Goal: Find specific page/section: Find specific page/section

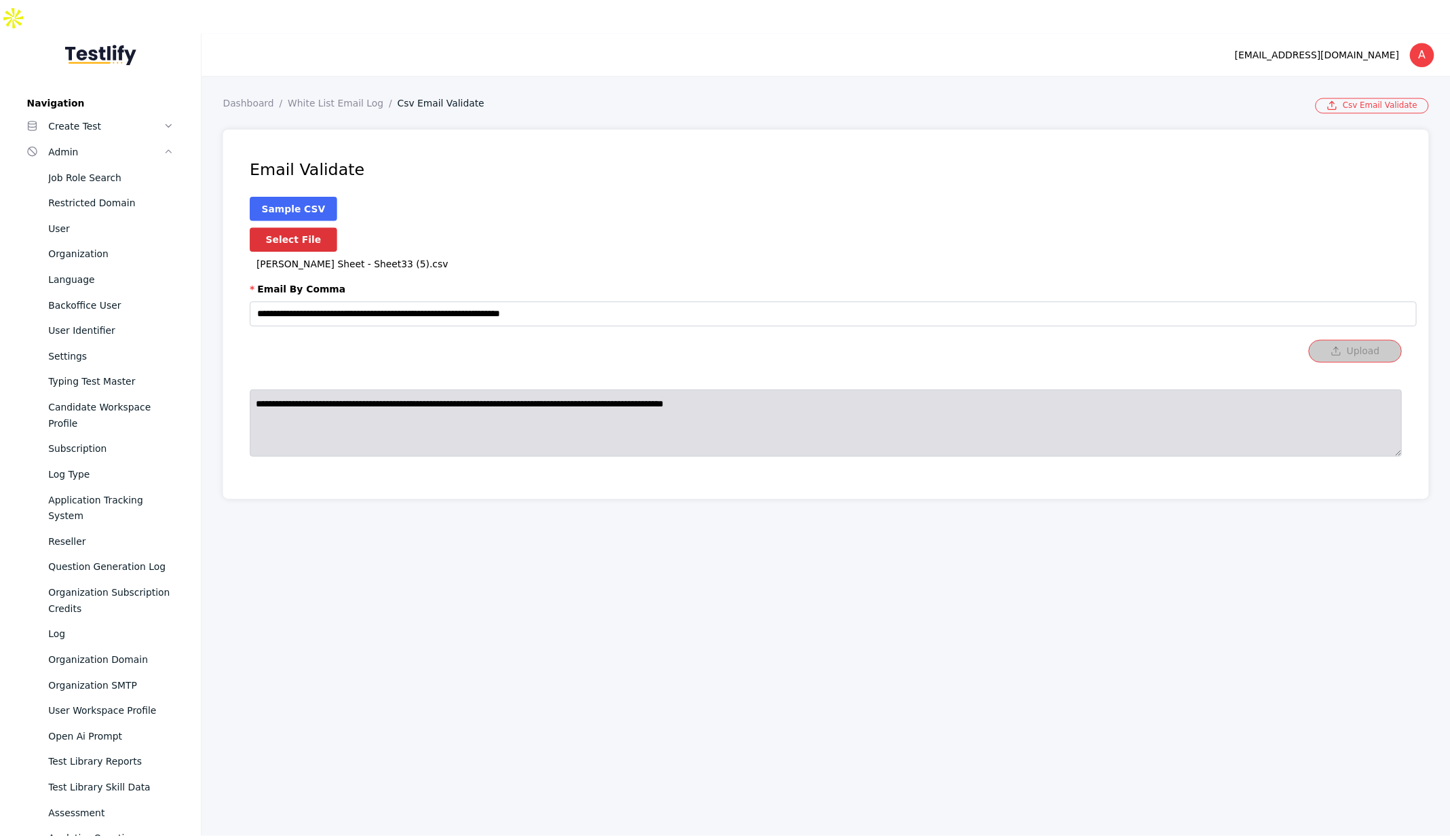
scroll to position [537, 0]
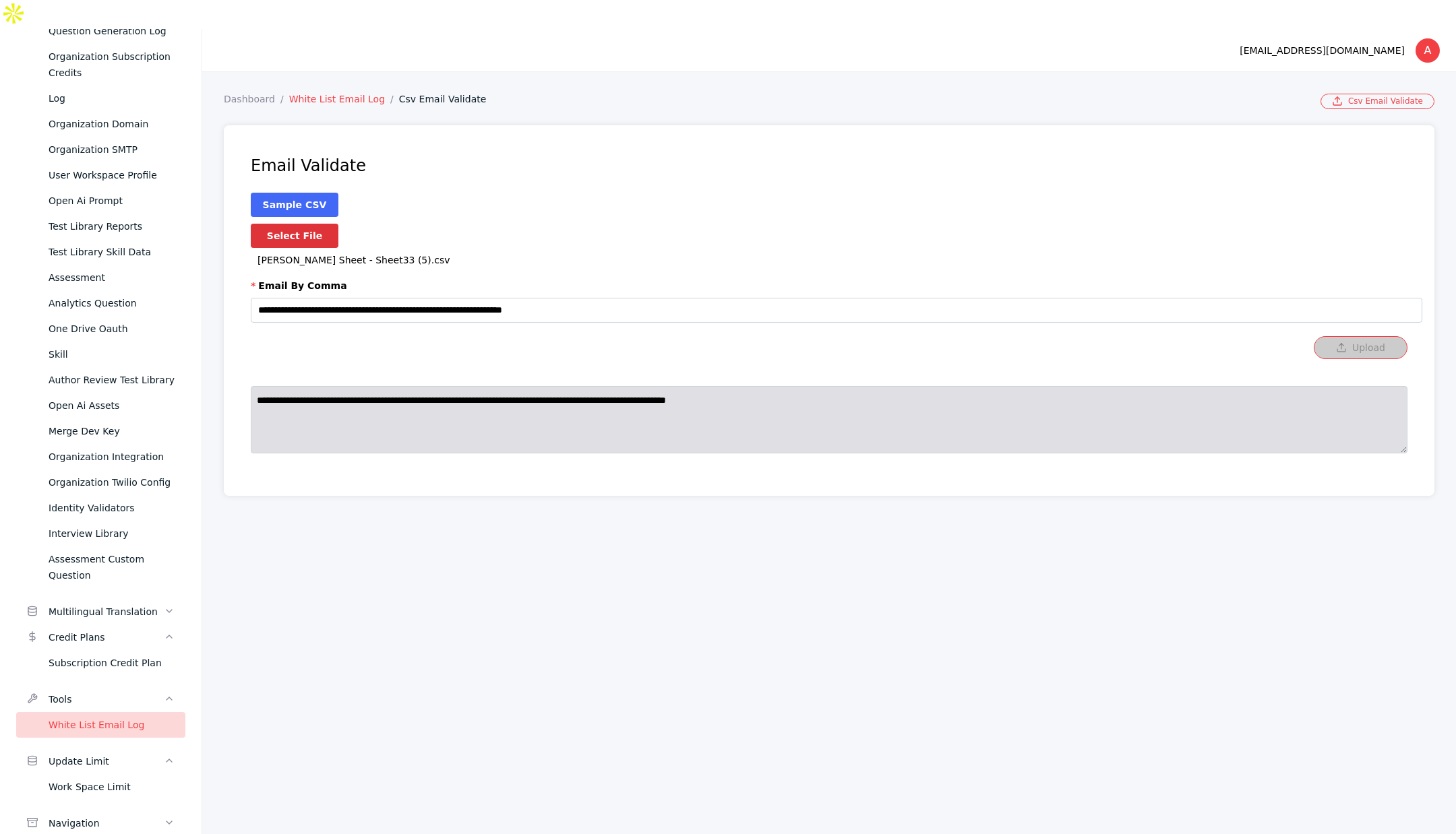
click at [323, 94] on link "White List Email Log" at bounding box center [344, 99] width 110 height 11
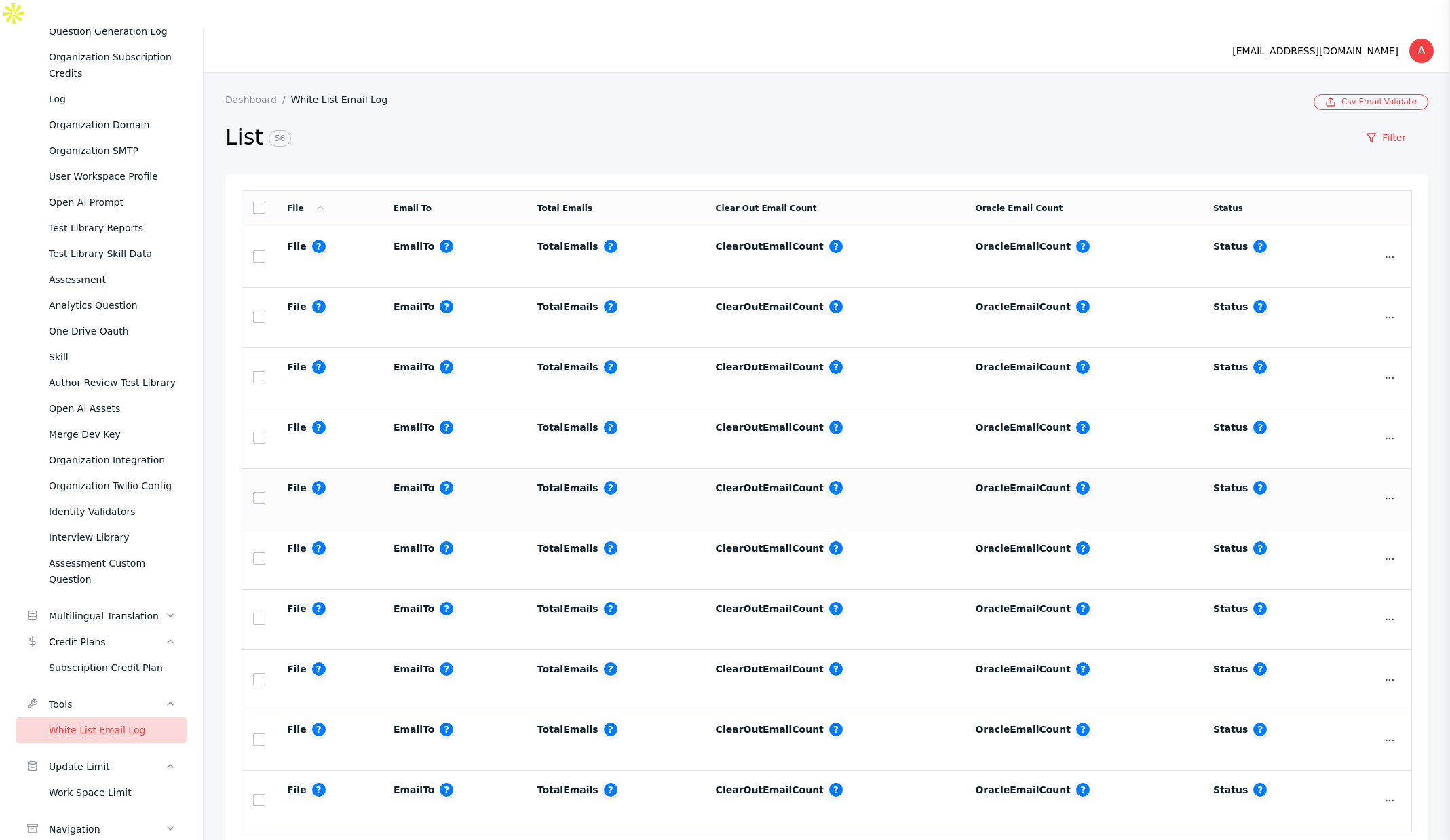
scroll to position [25, 0]
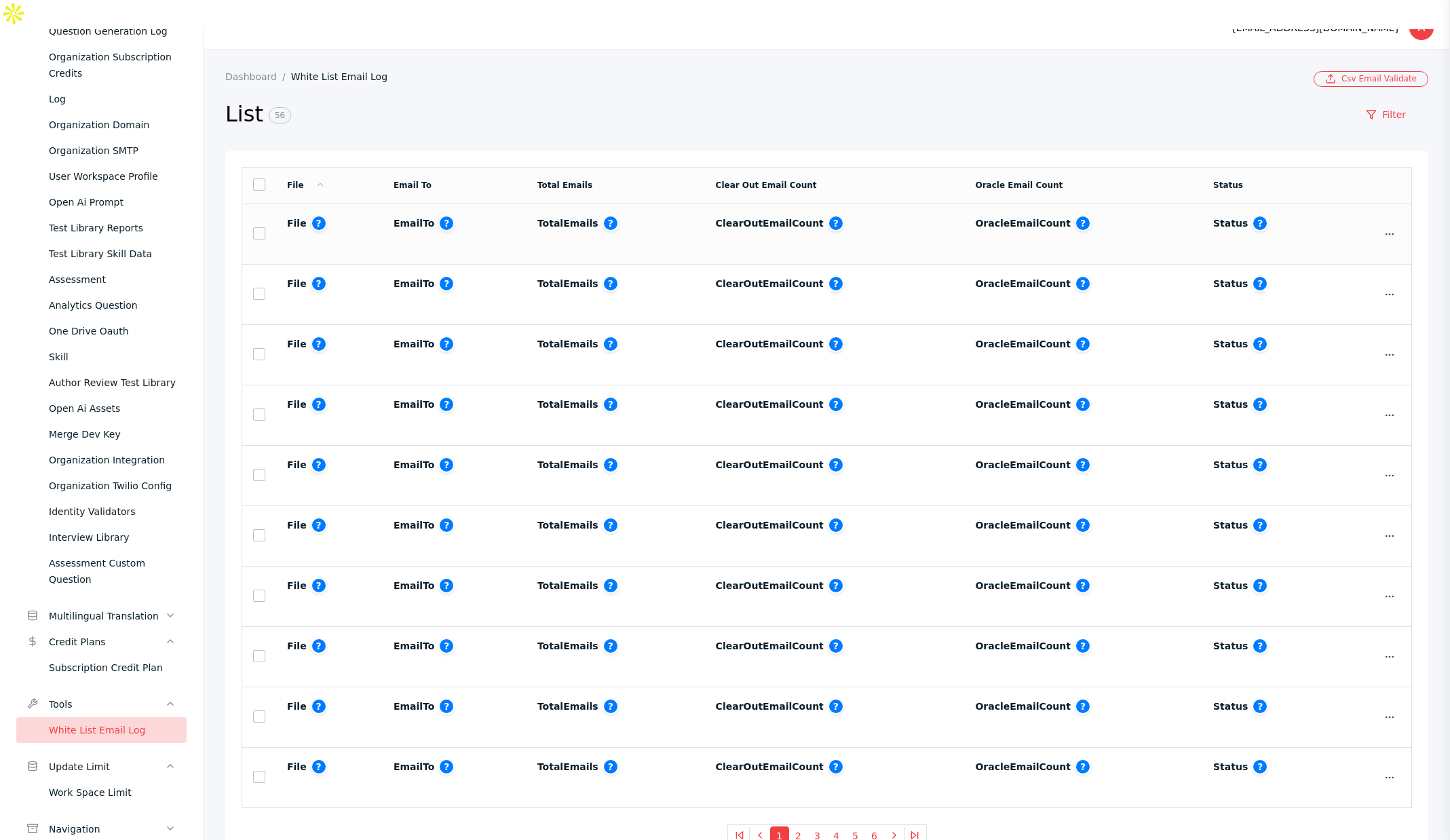
click at [828, 215] on span "?" at bounding box center [836, 222] width 16 height 16
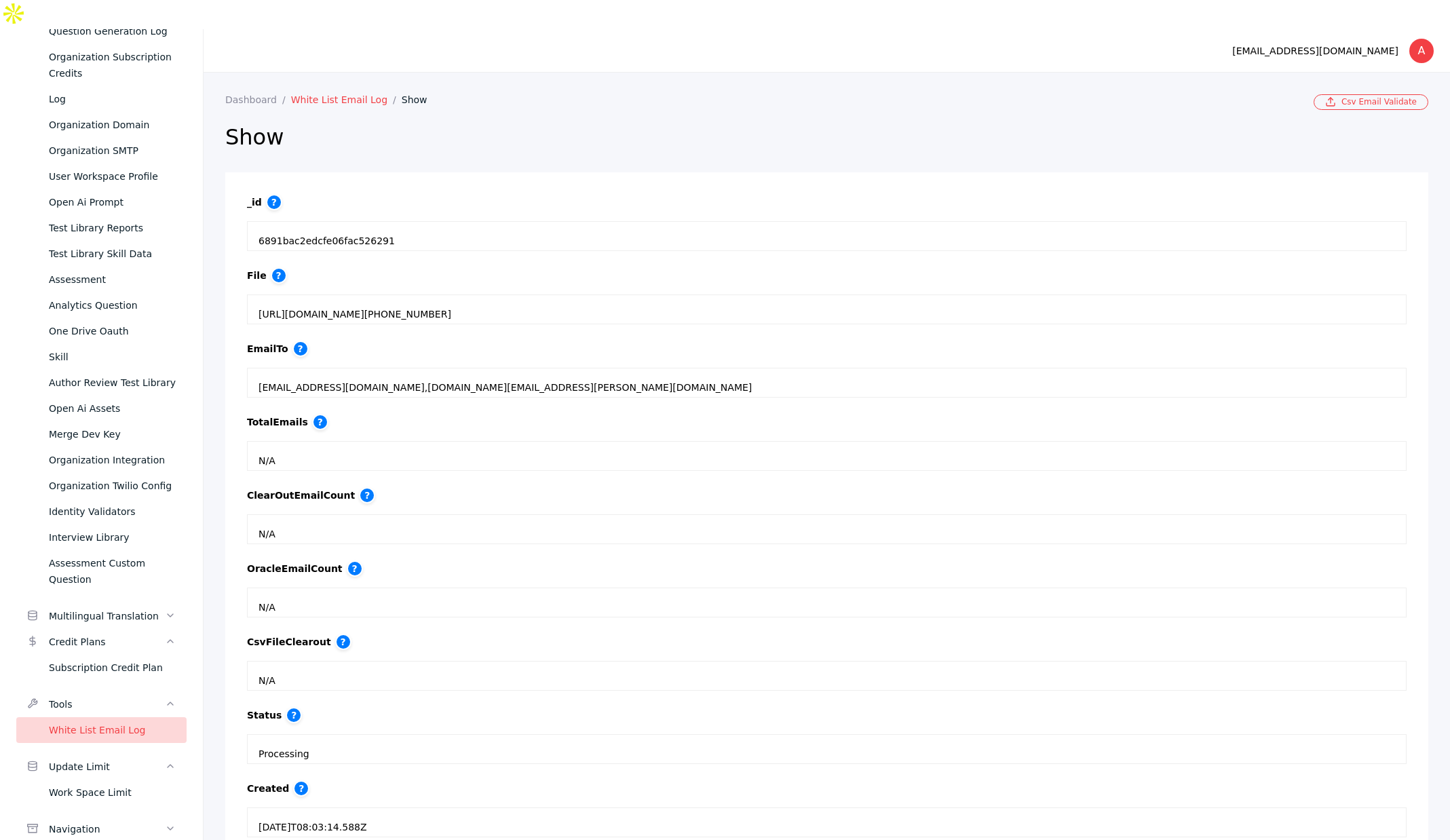
click at [330, 94] on link "White List Email Log" at bounding box center [346, 99] width 110 height 11
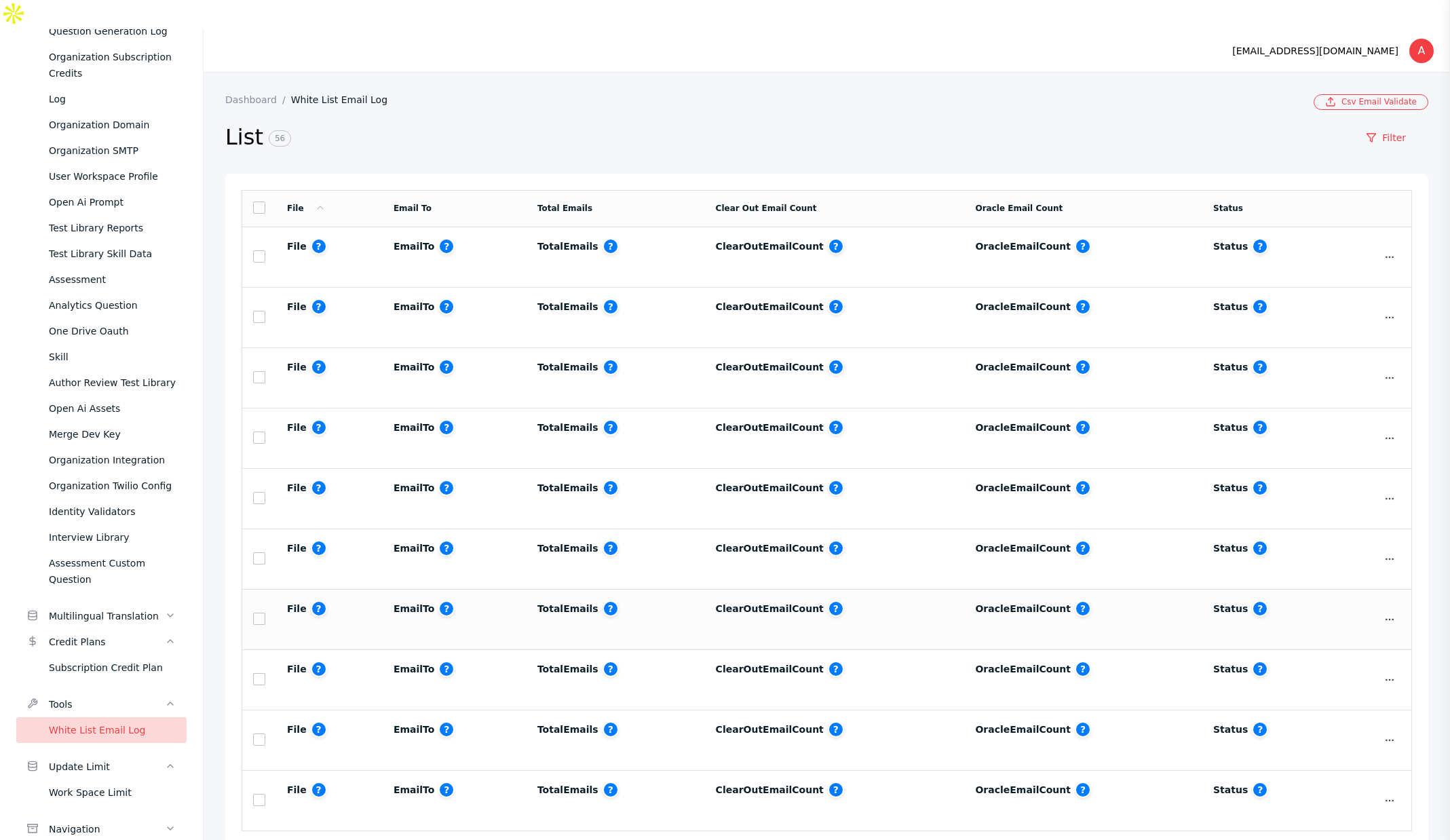
scroll to position [25, 0]
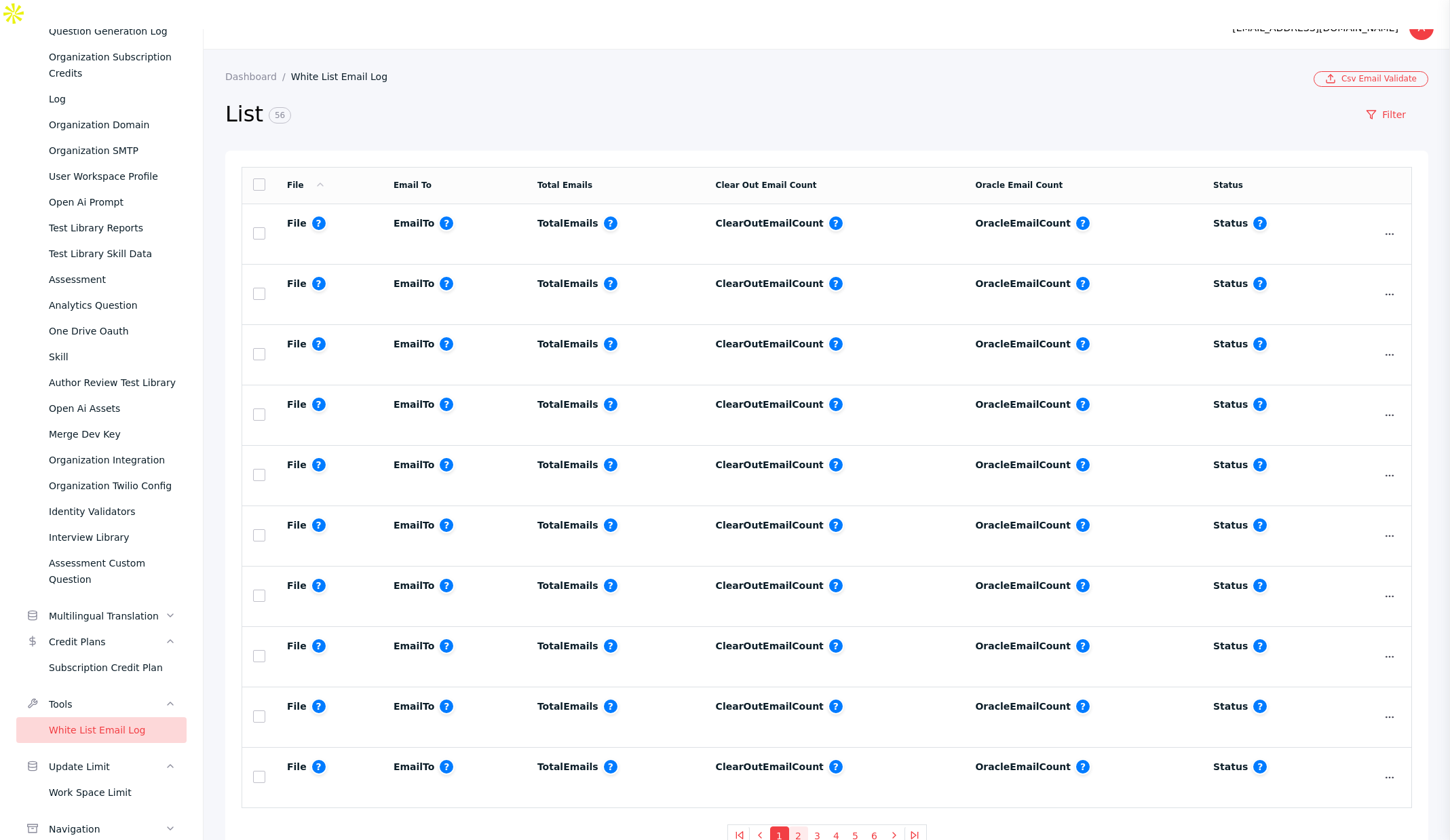
click at [789, 827] on button "2" at bounding box center [799, 836] width 19 height 19
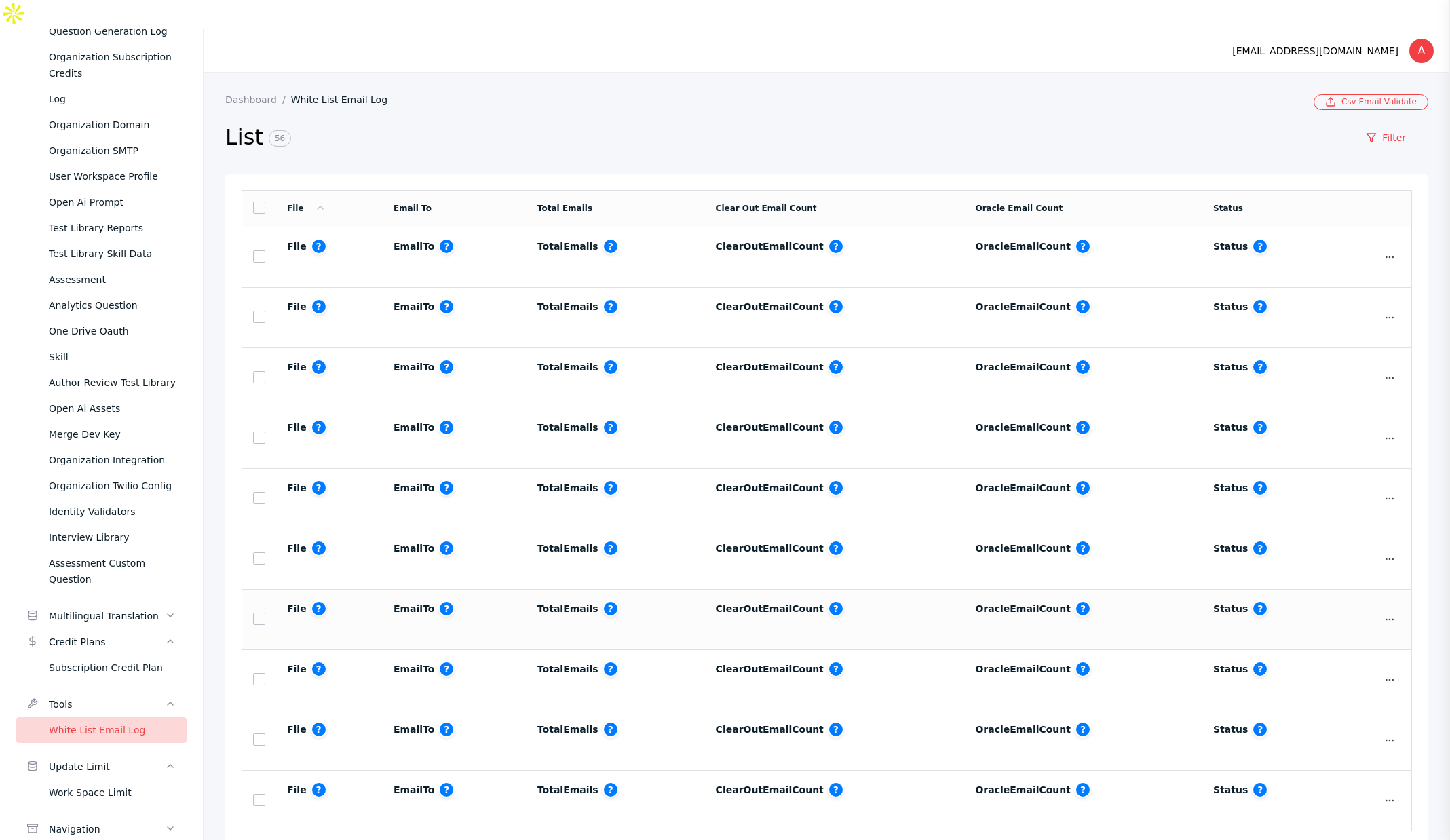
scroll to position [25, 0]
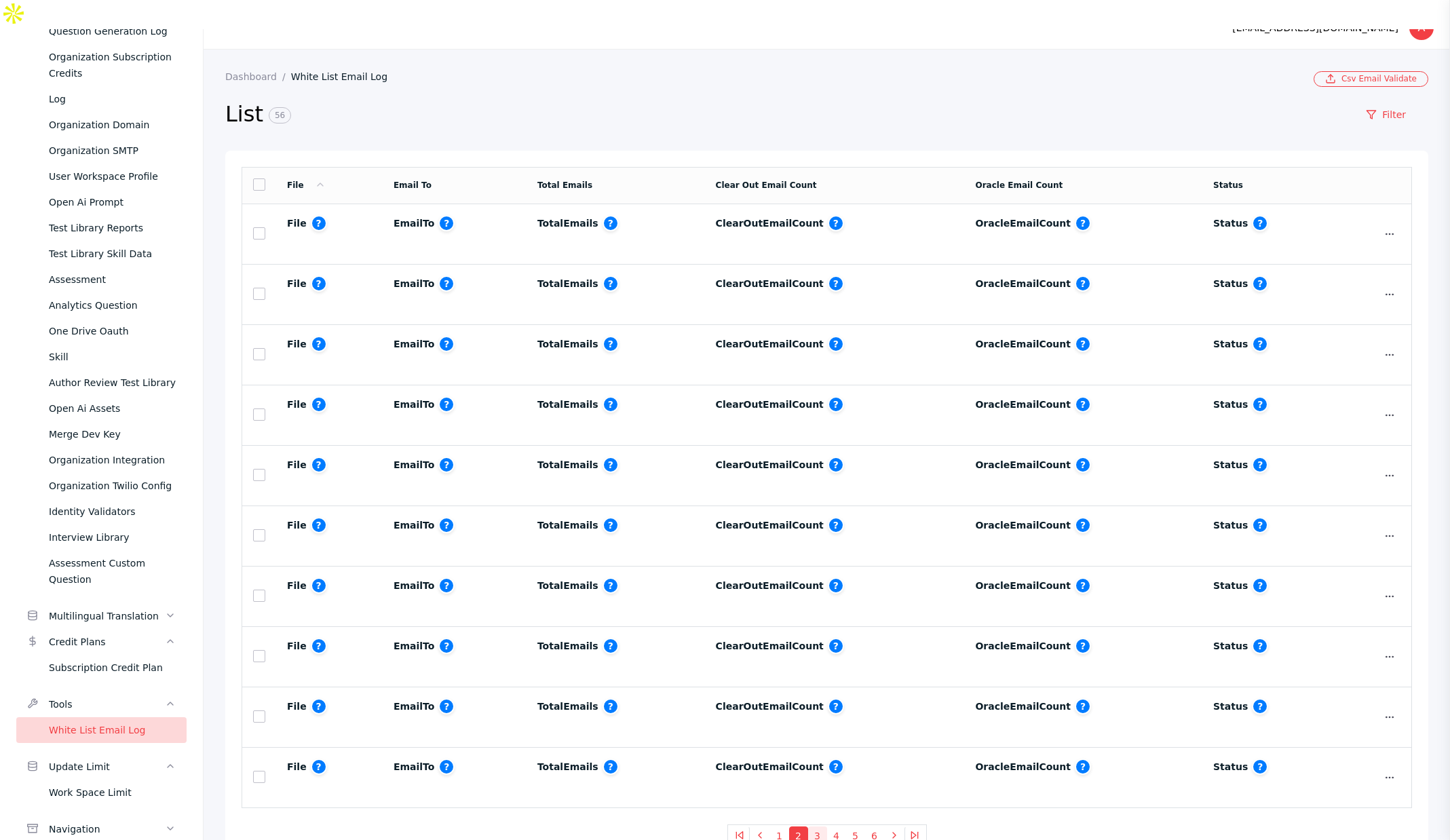
click at [811, 827] on button "3" at bounding box center [817, 836] width 19 height 19
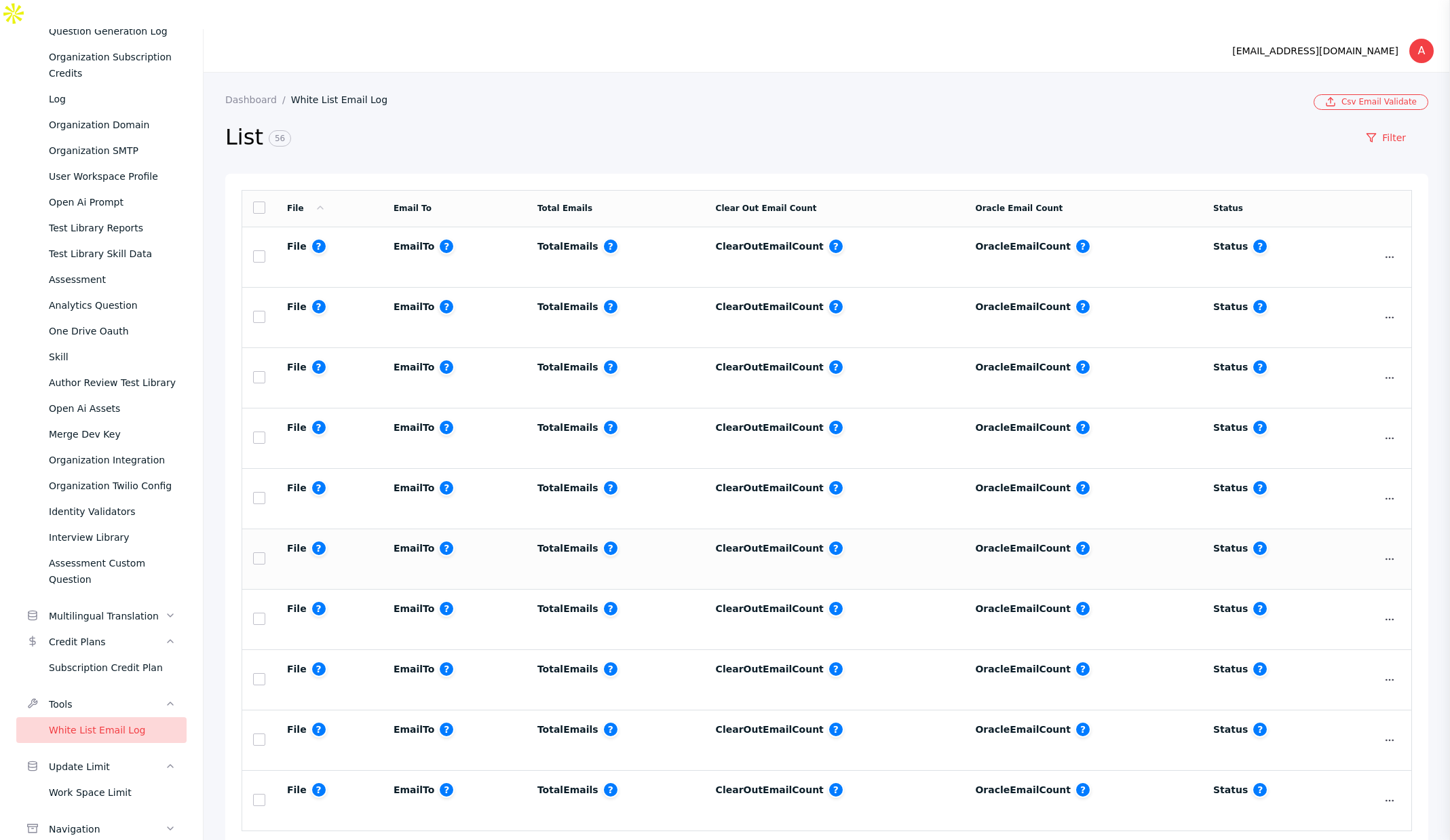
scroll to position [25, 0]
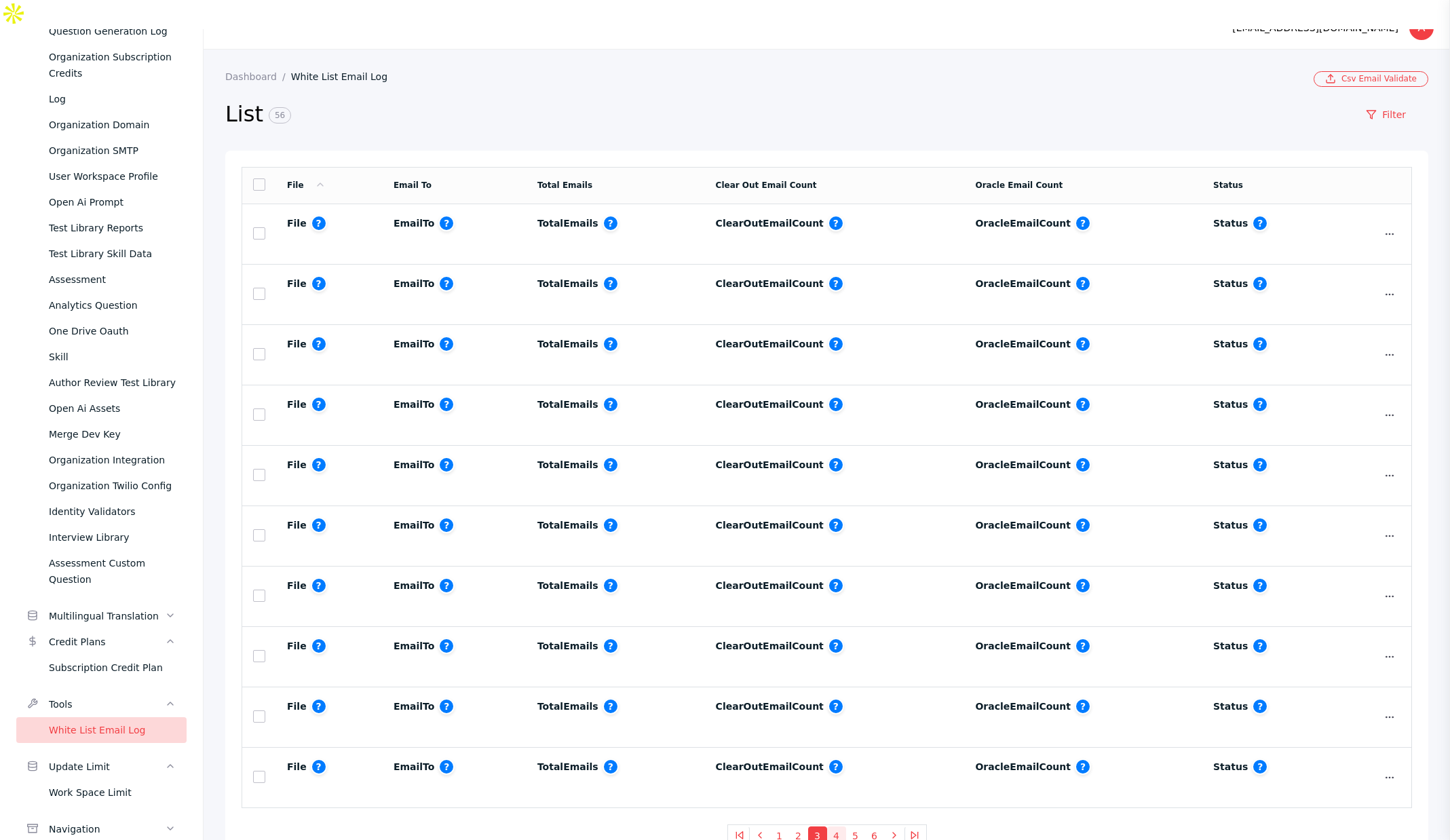
click at [829, 827] on button "4" at bounding box center [837, 836] width 19 height 19
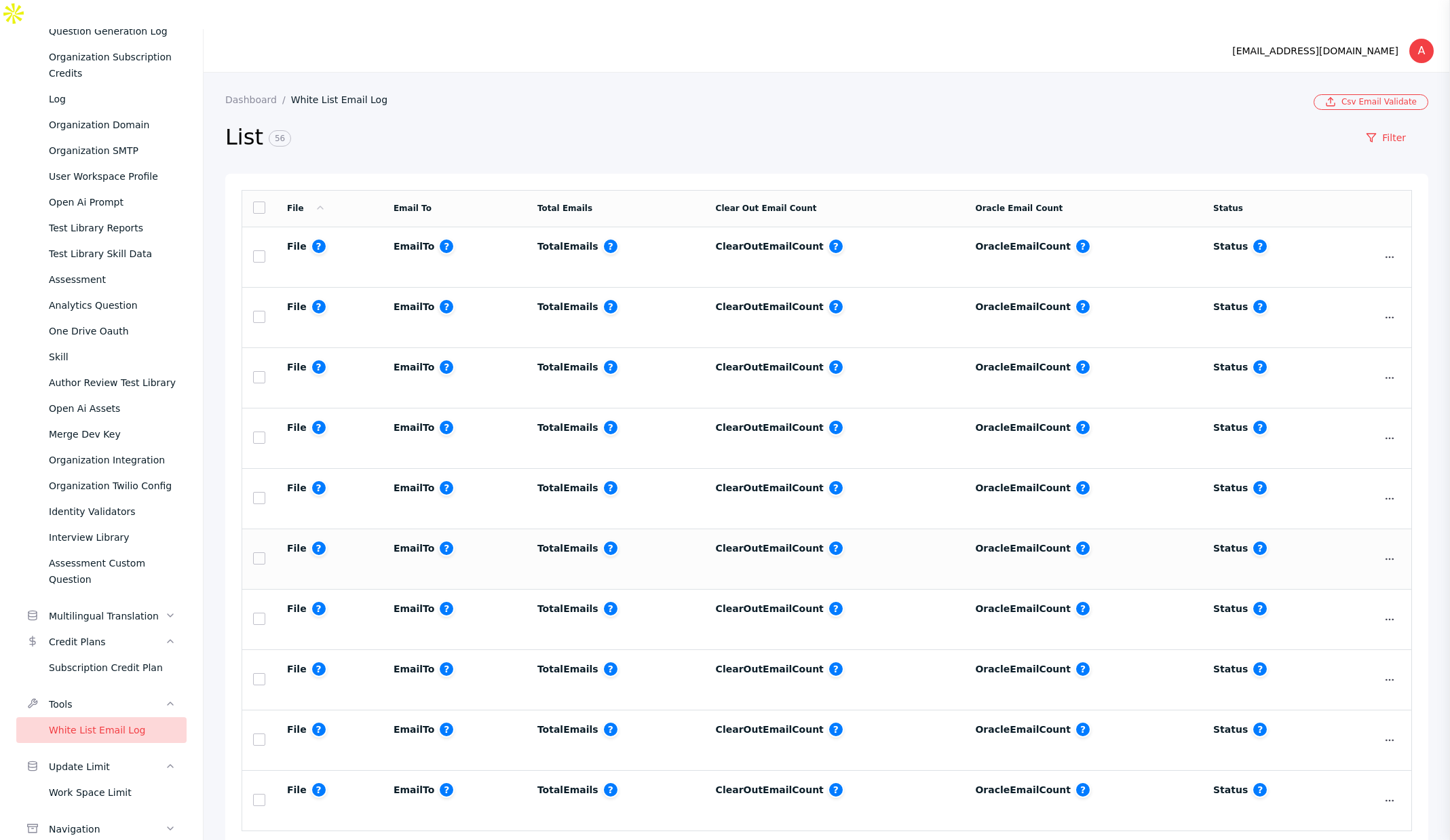
scroll to position [25, 0]
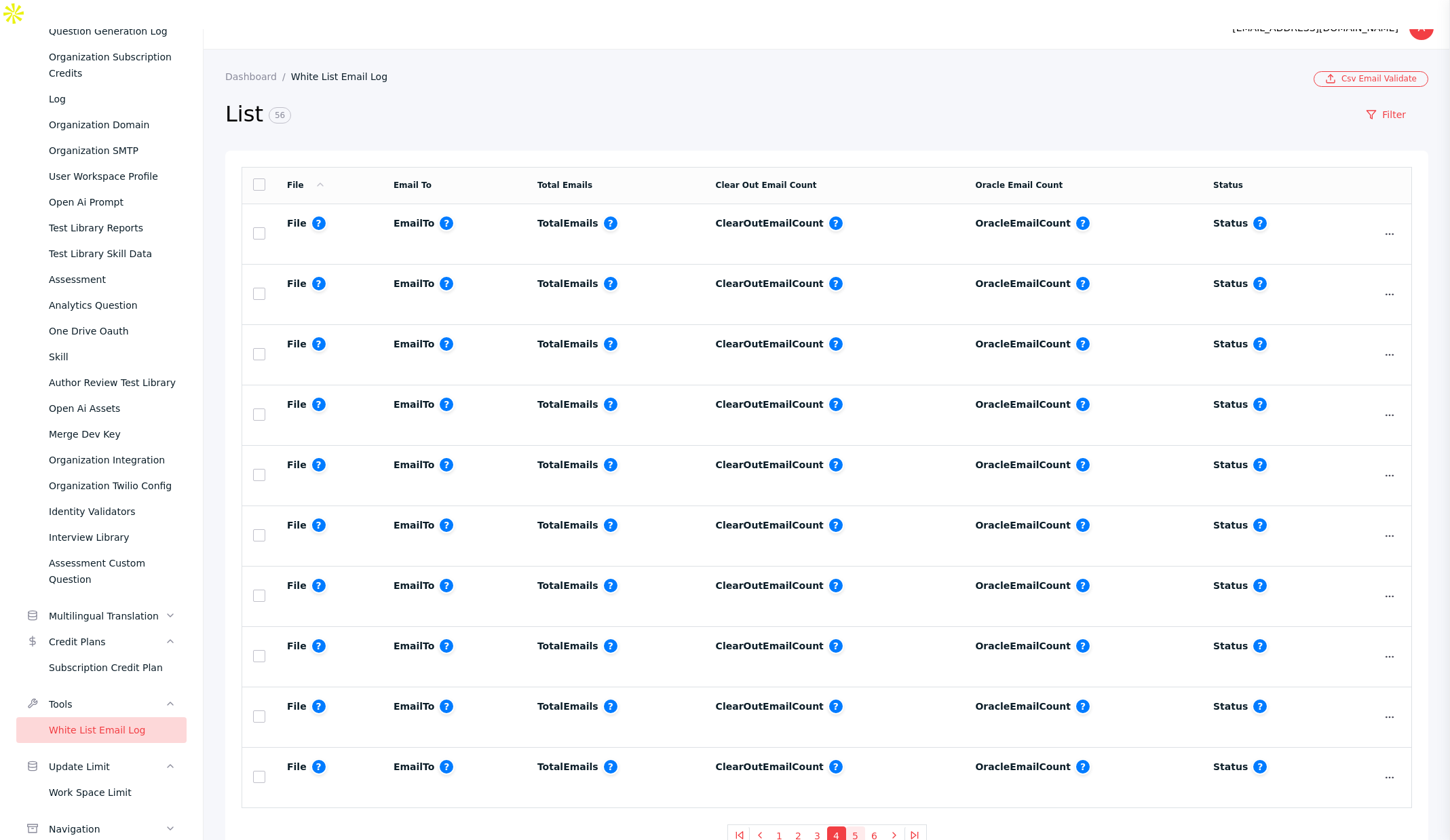
click at [846, 827] on button "5" at bounding box center [855, 836] width 19 height 19
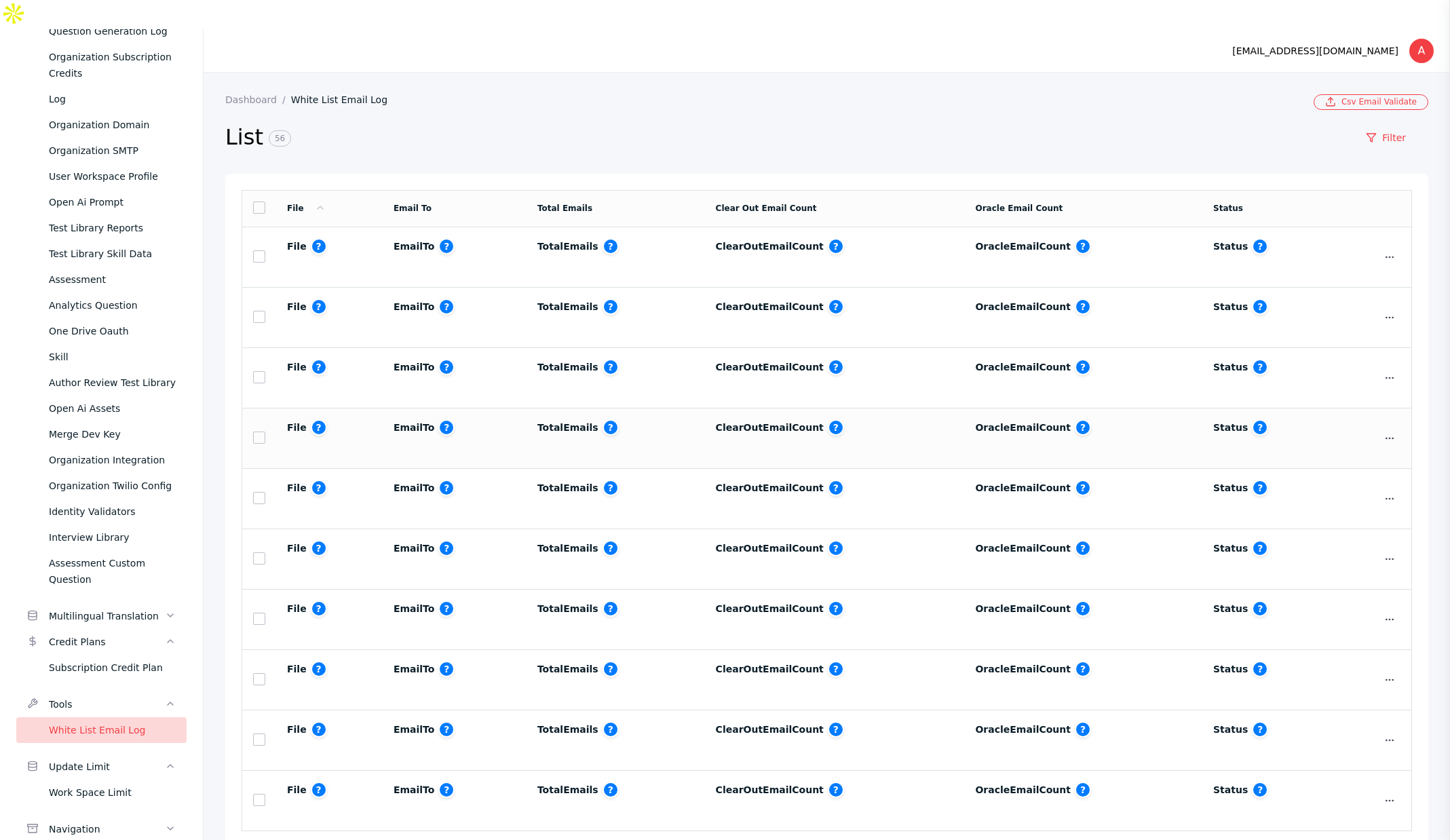
scroll to position [25, 0]
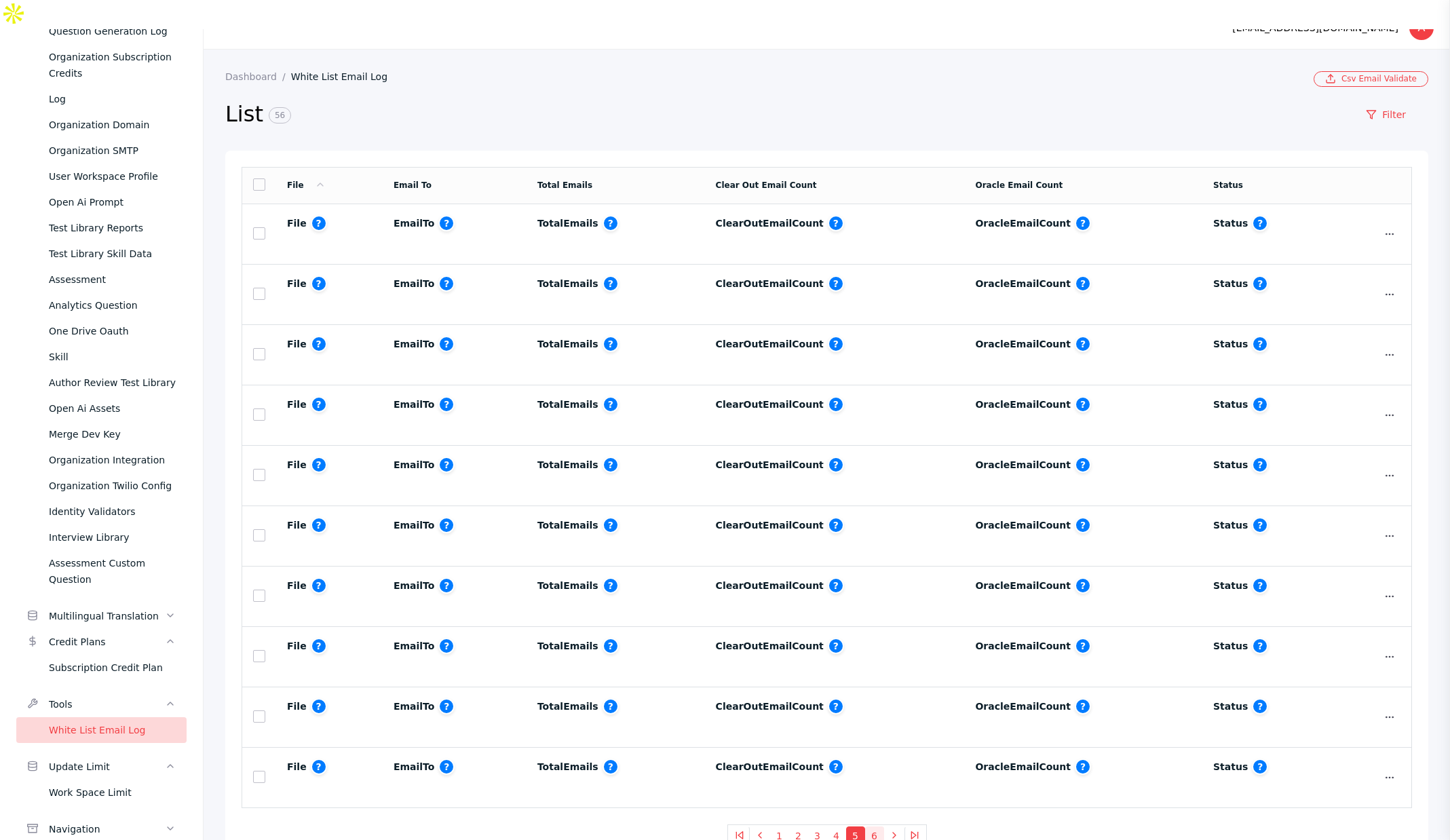
click at [868, 827] on button "6" at bounding box center [875, 836] width 19 height 19
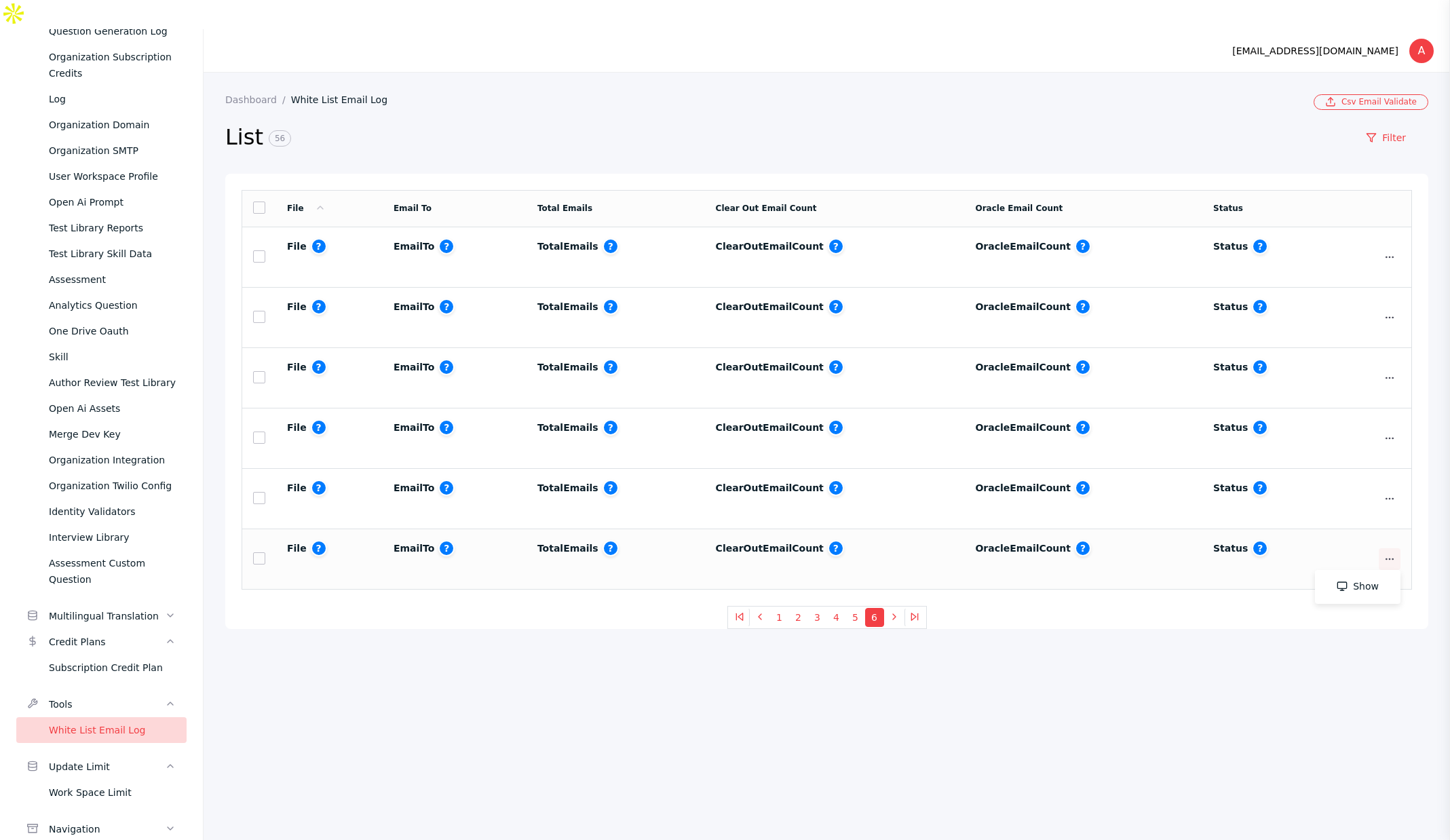
click at [1394, 548] on link at bounding box center [1390, 559] width 22 height 22
click at [1381, 570] on link "Show" at bounding box center [1357, 587] width 85 height 34
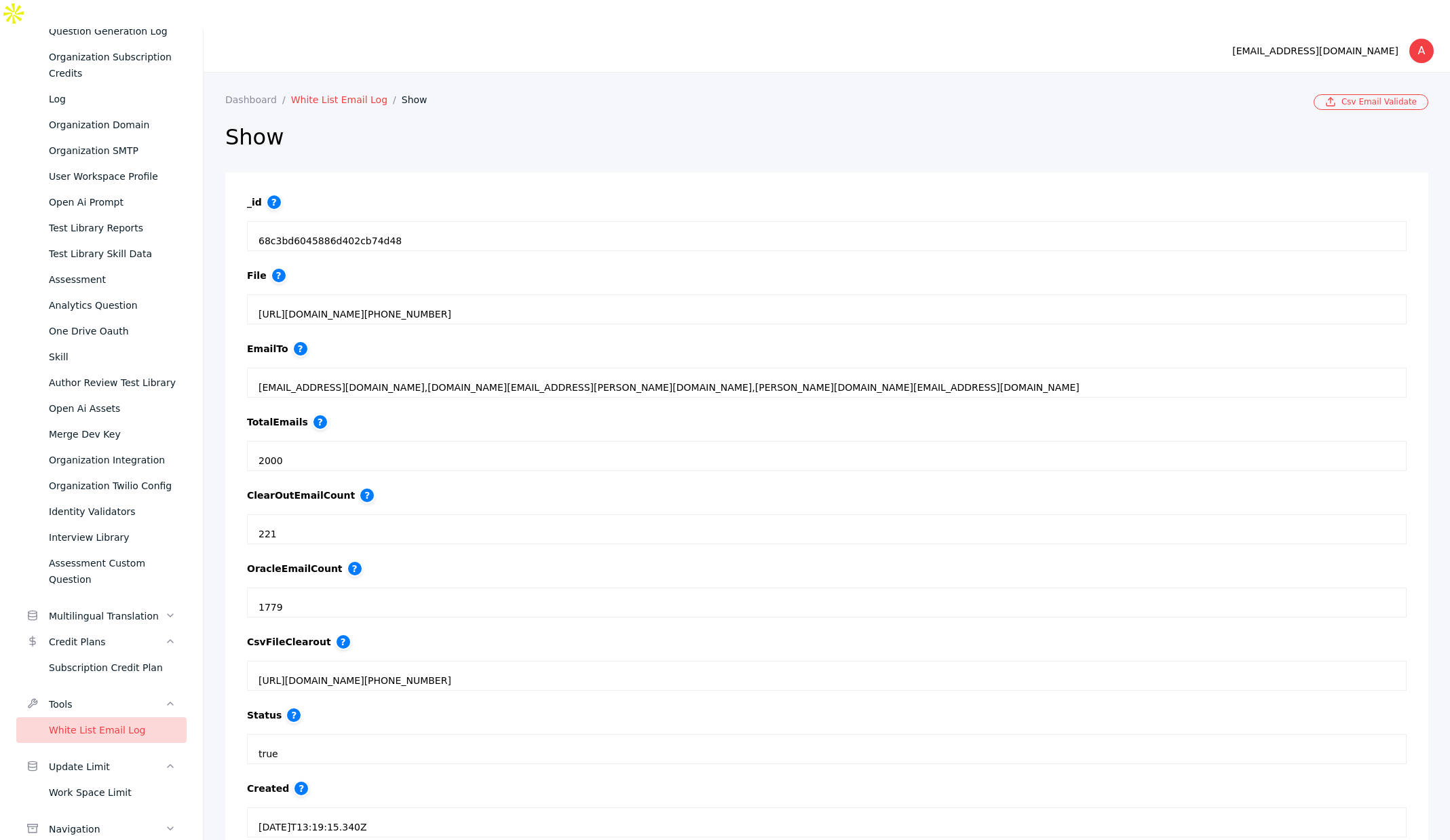
click at [340, 94] on link "White List Email Log" at bounding box center [346, 99] width 110 height 11
